Goal: Browse casually

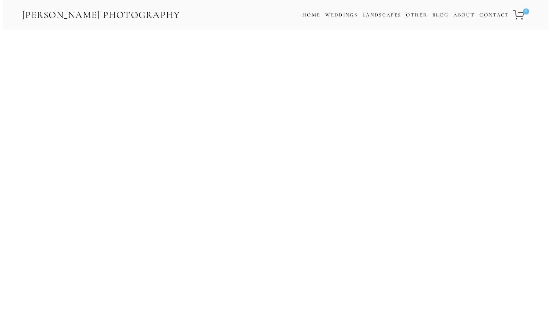
scroll to position [1536, 0]
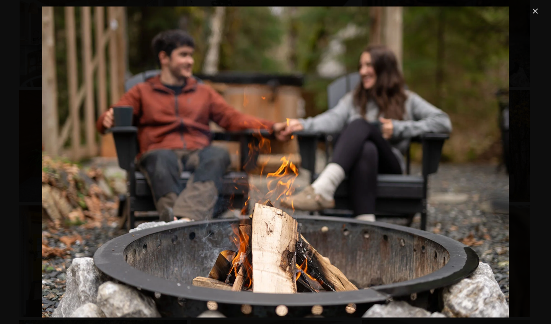
click at [527, 21] on div "Gallery" at bounding box center [275, 162] width 529 height 311
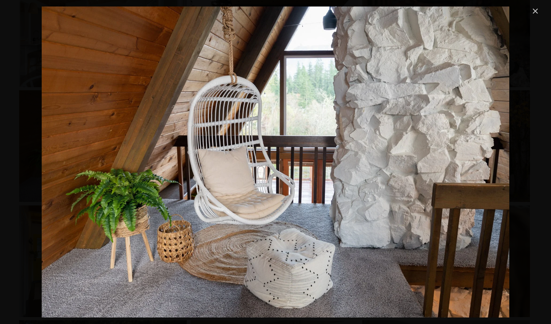
click at [529, 18] on div "Gallery" at bounding box center [275, 162] width 529 height 311
click at [531, 15] on link "Close" at bounding box center [535, 11] width 9 height 9
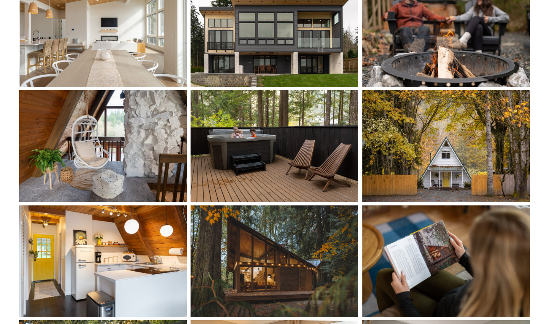
click at [531, 20] on div "Gallery" at bounding box center [275, 162] width 551 height 324
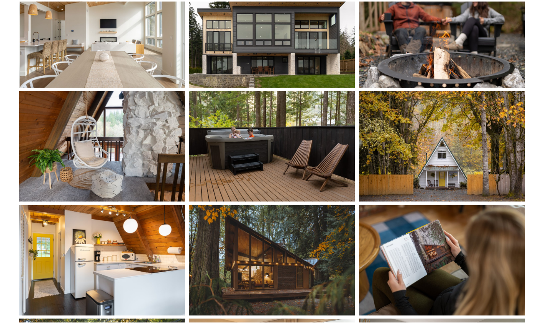
scroll to position [1517, 0]
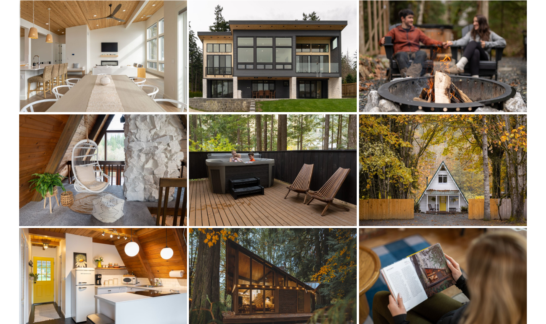
click at [523, 172] on img at bounding box center [443, 170] width 168 height 112
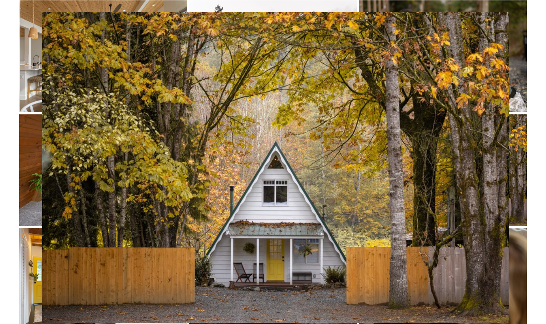
click at [531, 173] on div "Gallery" at bounding box center [273, 167] width 524 height 311
click at [515, 167] on div "Gallery" at bounding box center [273, 167] width 524 height 311
